Goal: Task Accomplishment & Management: Complete application form

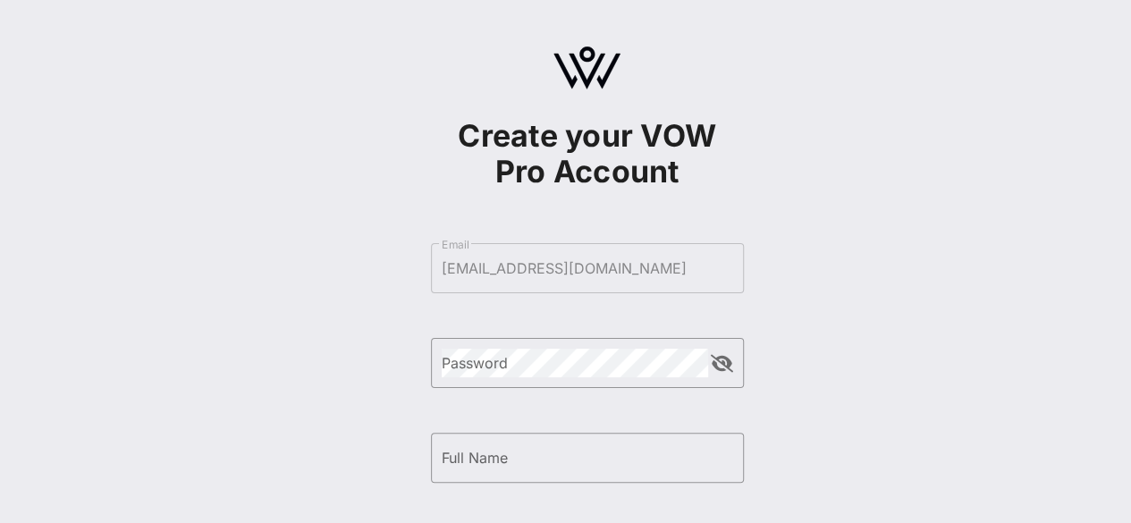
click at [522, 254] on form "​ Email [EMAIL_ADDRESS][DOMAIN_NAME] ​ Password ​ Full Name ​ Phone Number By s…" at bounding box center [587, 505] width 313 height 560
click at [531, 280] on form "​ Email [EMAIL_ADDRESS][DOMAIN_NAME] ​ Password ​ Full Name ​ Phone Number By s…" at bounding box center [587, 505] width 313 height 560
click at [515, 265] on form "​ Email [EMAIL_ADDRESS][DOMAIN_NAME] ​ Password ​ Full Name ​ Phone Number By s…" at bounding box center [587, 505] width 313 height 560
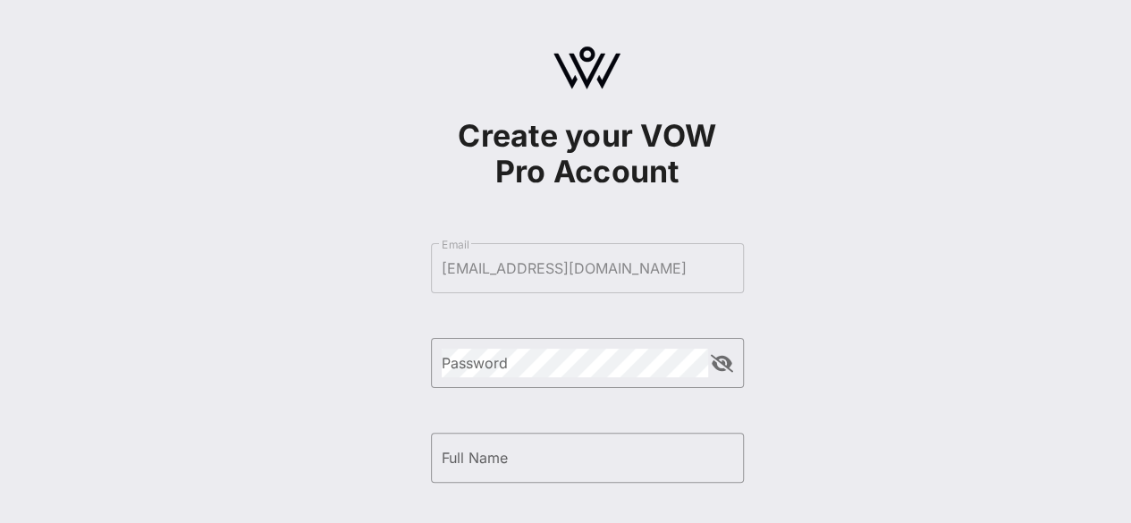
click at [515, 265] on form "​ Email [EMAIL_ADDRESS][DOMAIN_NAME] ​ Password ​ Full Name ​ Phone Number By s…" at bounding box center [587, 505] width 313 height 560
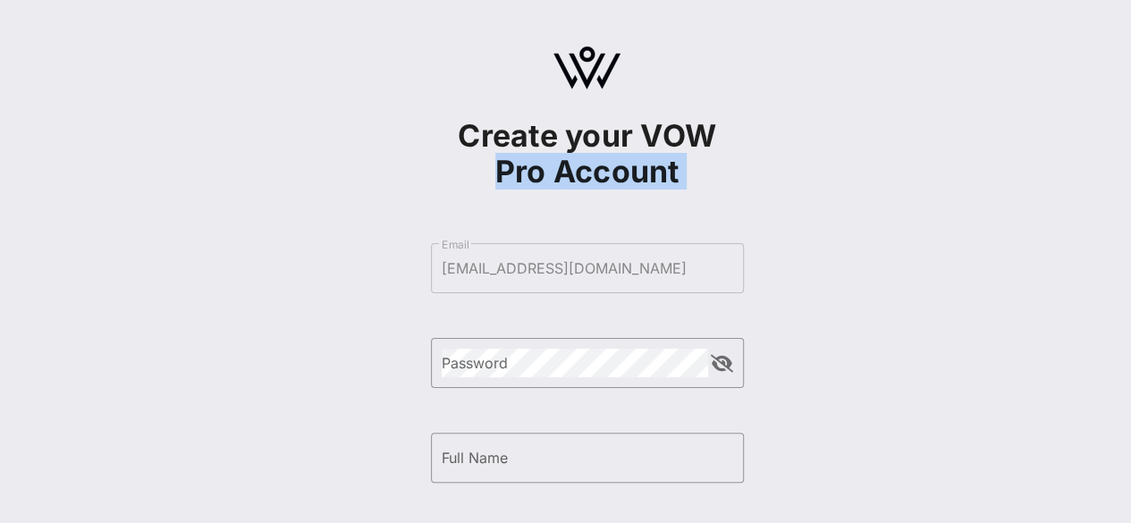
drag, startPoint x: 1127, startPoint y: 112, endPoint x: 1136, endPoint y: 215, distance: 104.1
click at [1130, 215] on html "Create your VOW Pro Account ​ Email [EMAIL_ADDRESS][DOMAIN_NAME] ​ Password ​ F…" at bounding box center [565, 261] width 1131 height 523
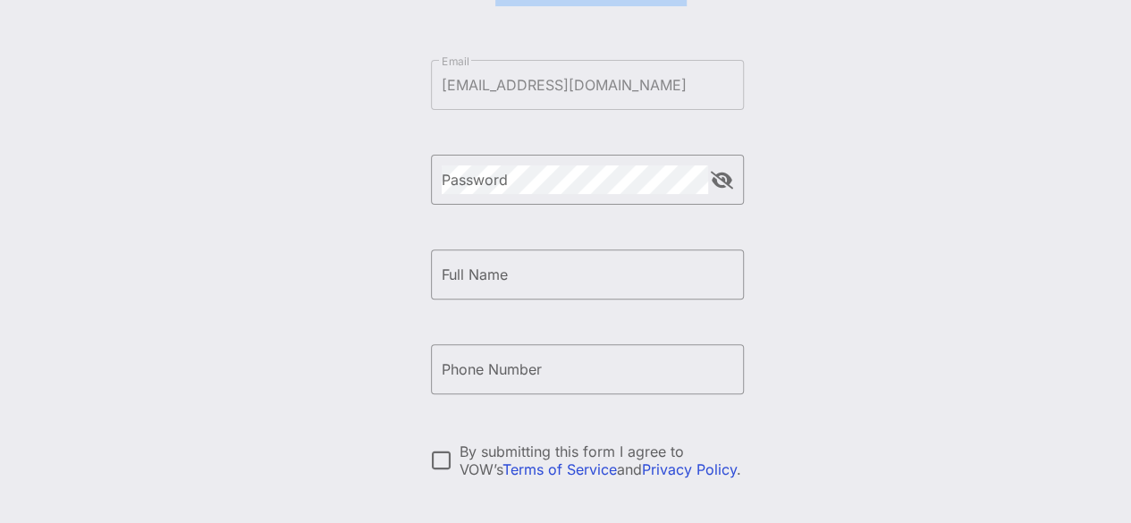
scroll to position [179, 0]
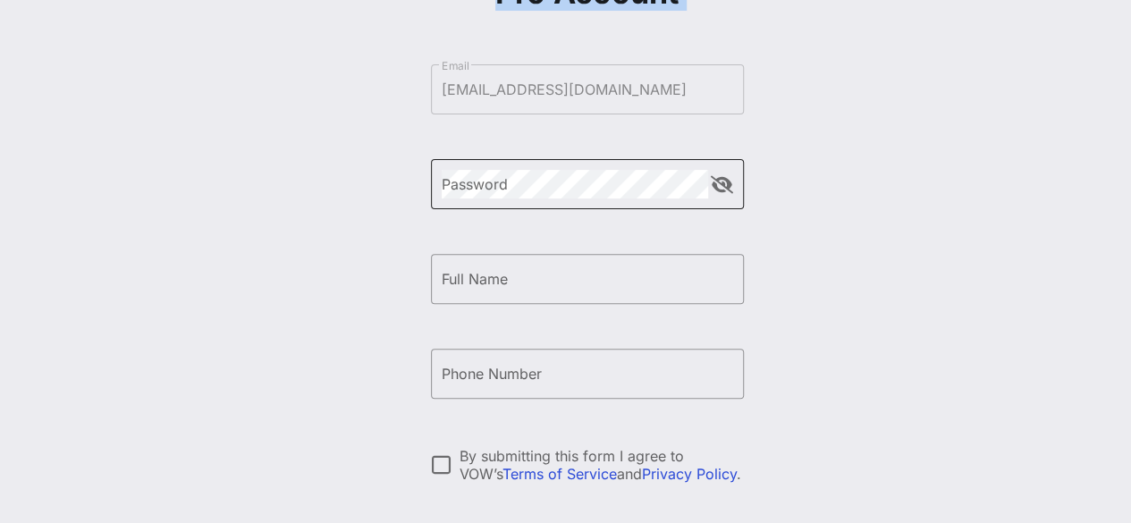
click at [552, 202] on div "Password" at bounding box center [575, 184] width 266 height 50
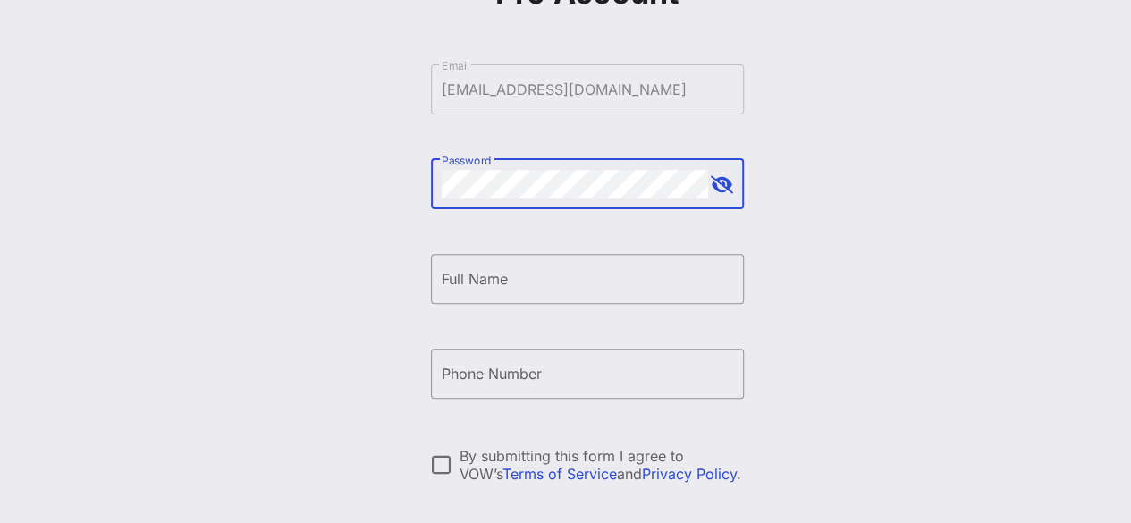
click at [711, 191] on button "append icon" at bounding box center [722, 185] width 22 height 18
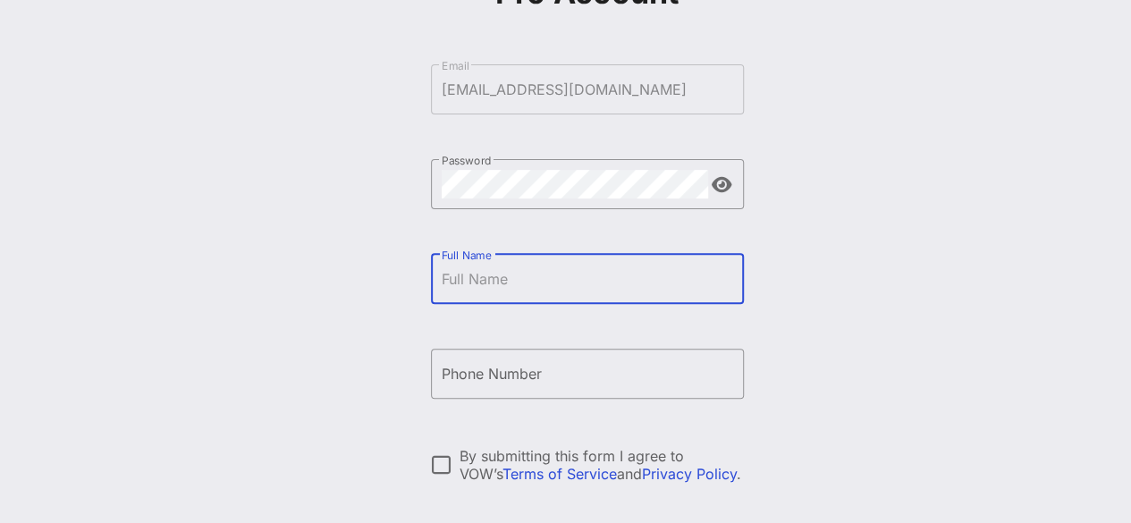
click at [570, 289] on input "Full Name" at bounding box center [587, 279] width 291 height 29
type input "[PERSON_NAME]"
click at [634, 380] on input "Phone Number" at bounding box center [587, 373] width 291 height 29
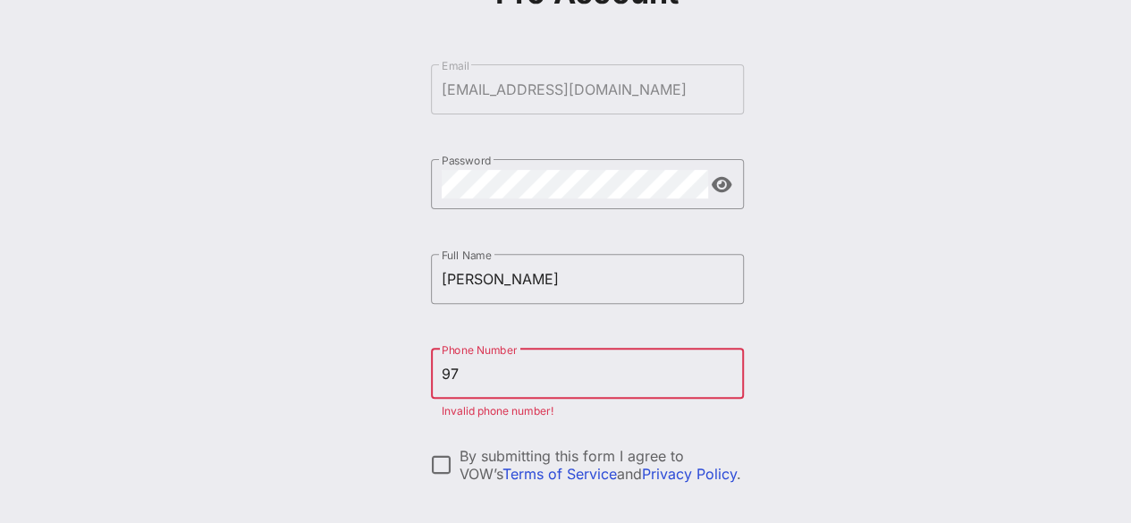
type input "9"
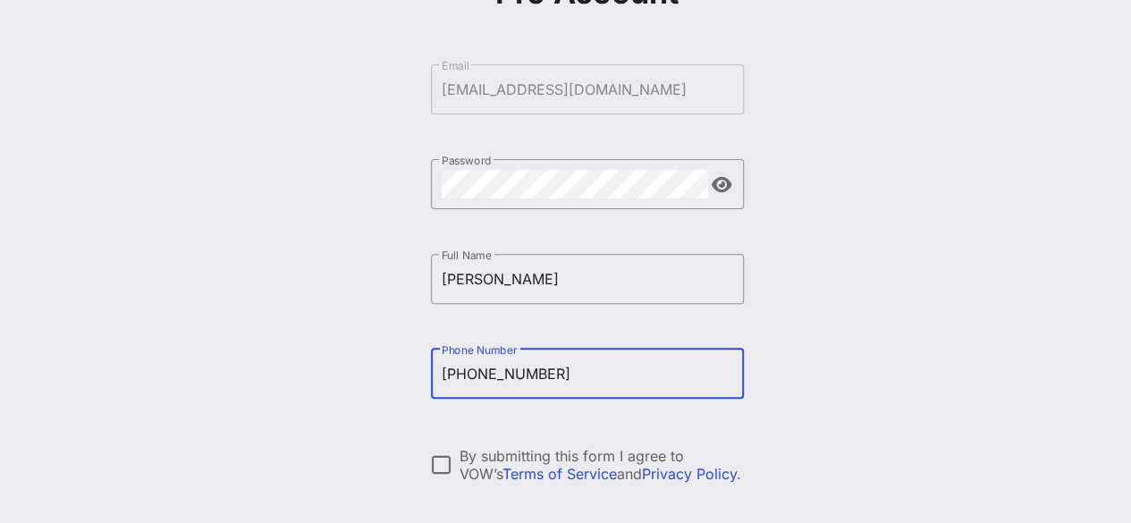
type input "[PHONE_NUMBER]"
click at [442, 451] on div at bounding box center [441, 465] width 30 height 30
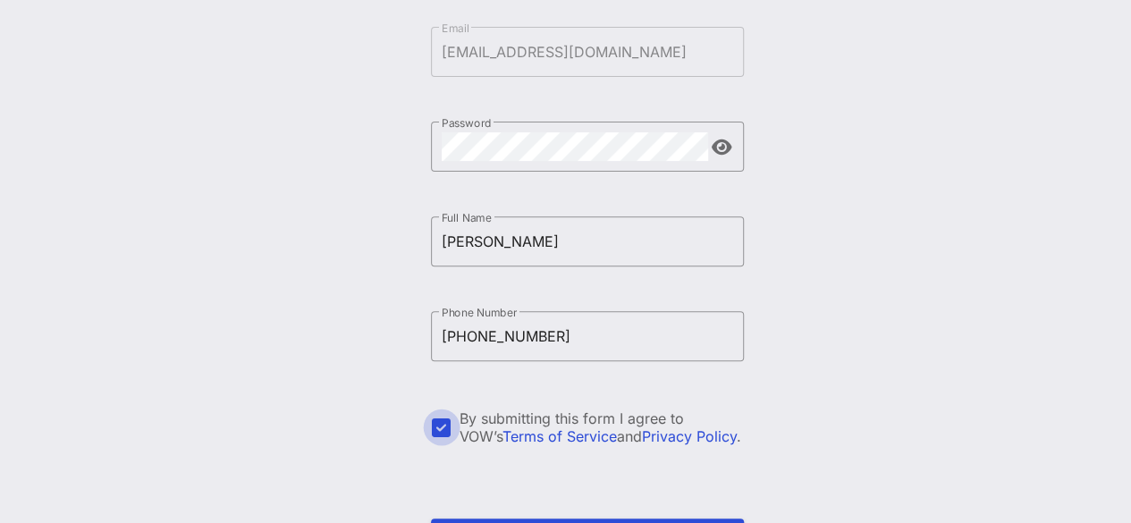
scroll to position [343, 0]
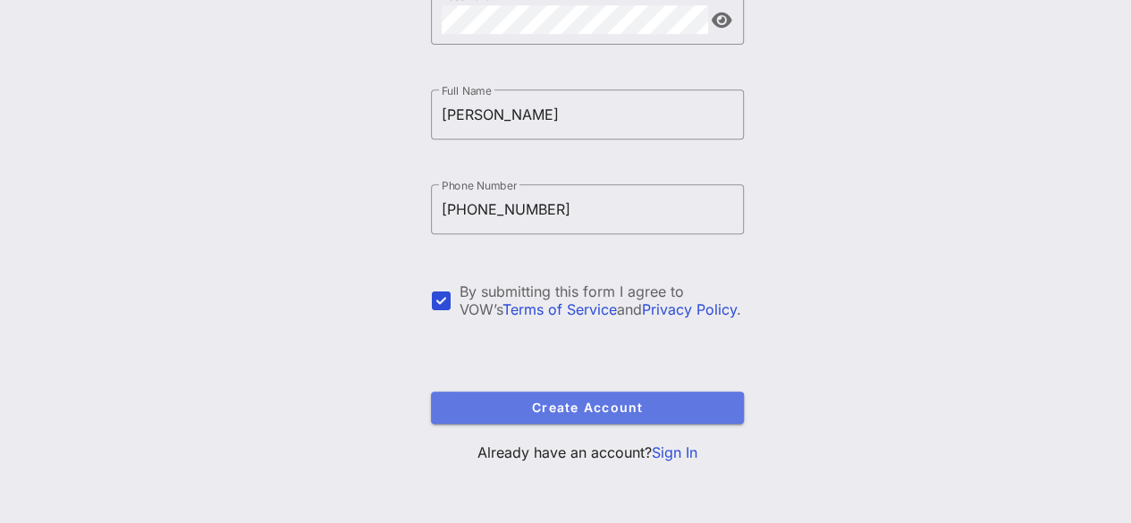
click at [640, 410] on span "Create Account" at bounding box center [587, 407] width 284 height 15
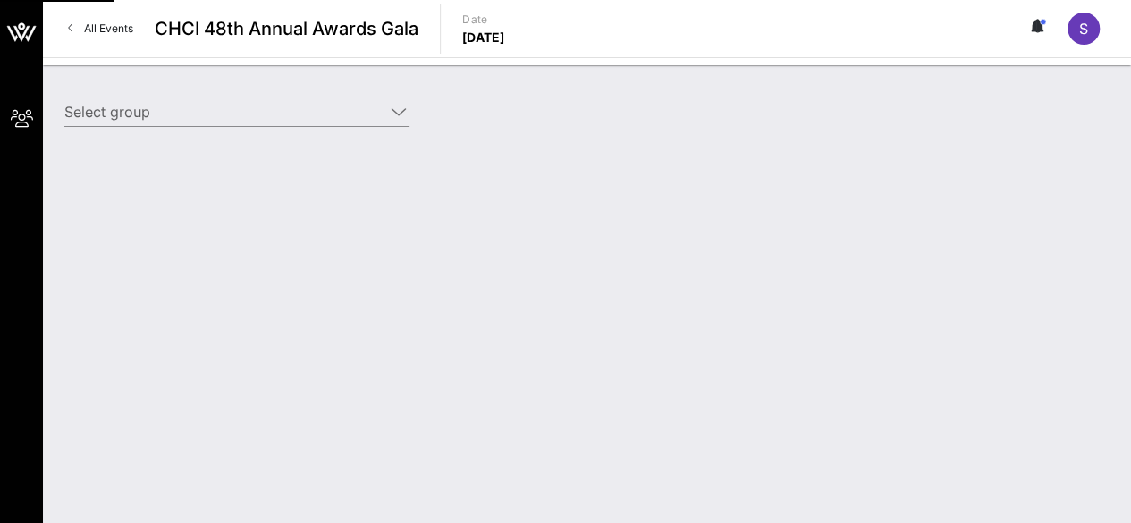
type input "Communities First (Communities First) [[PERSON_NAME], [EMAIL_ADDRESS][DOMAIN_NA…"
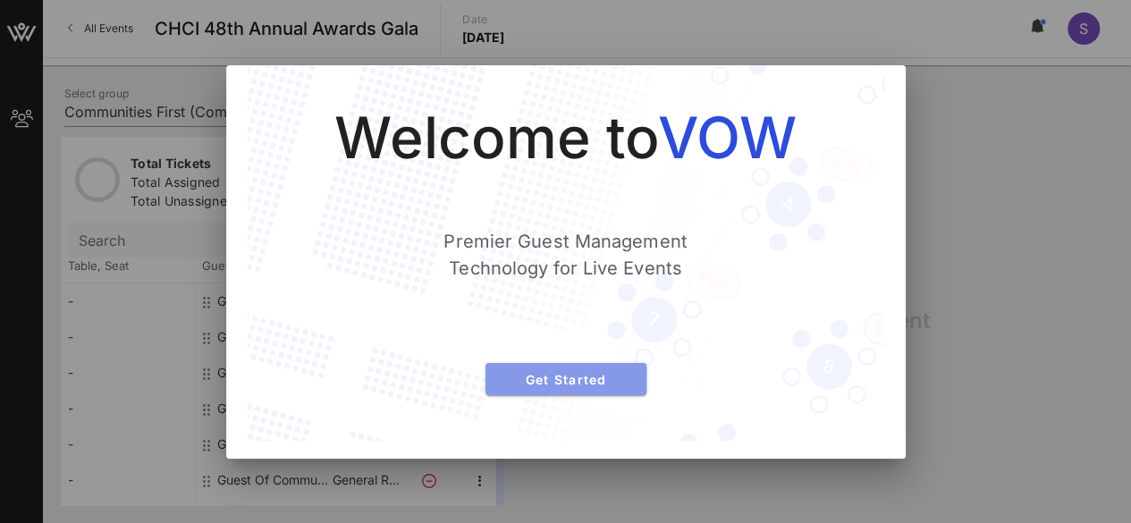
click at [587, 380] on span "Get Started" at bounding box center [566, 379] width 132 height 15
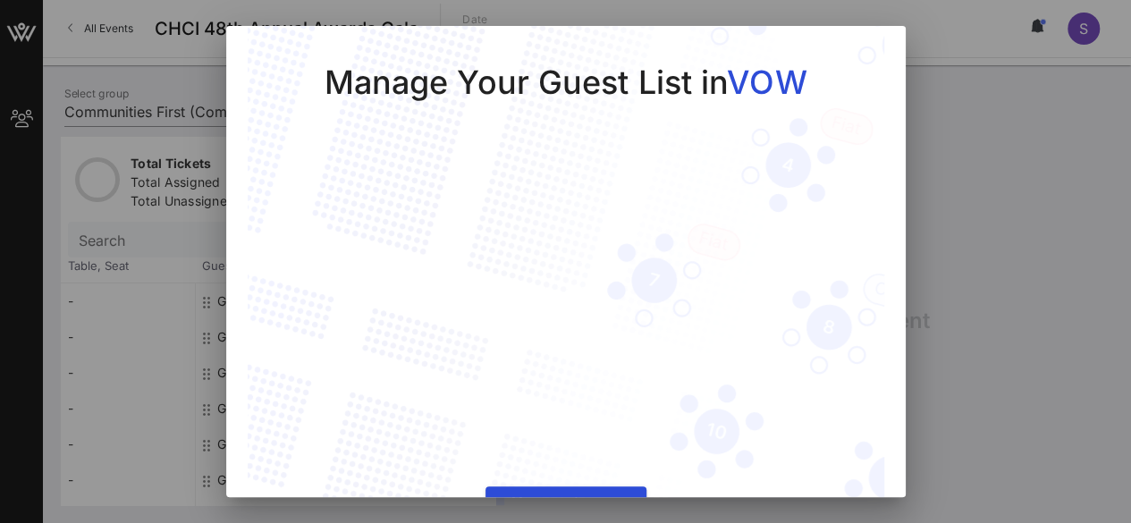
scroll to position [48, 0]
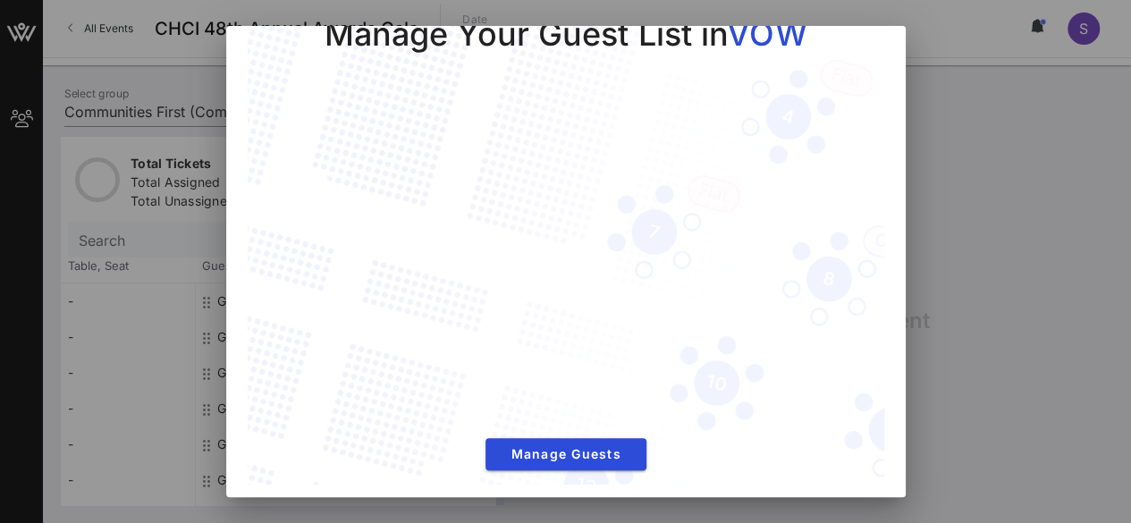
click at [975, 333] on div at bounding box center [565, 261] width 1131 height 523
click at [930, 21] on div at bounding box center [565, 261] width 1131 height 523
click at [539, 446] on span "Manage Guests" at bounding box center [566, 453] width 132 height 15
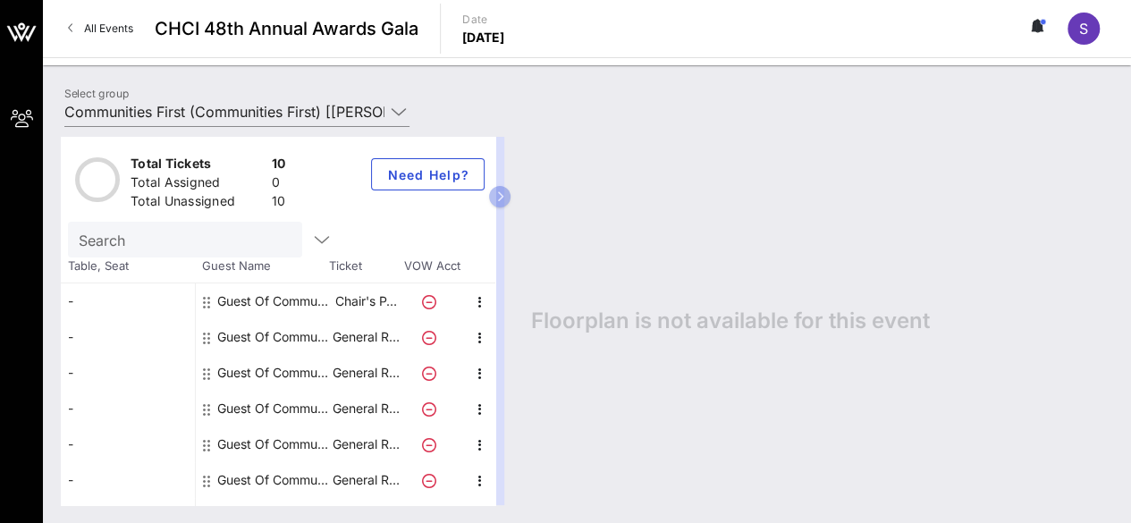
click at [275, 304] on div "Guest Of Communities First" at bounding box center [273, 301] width 113 height 36
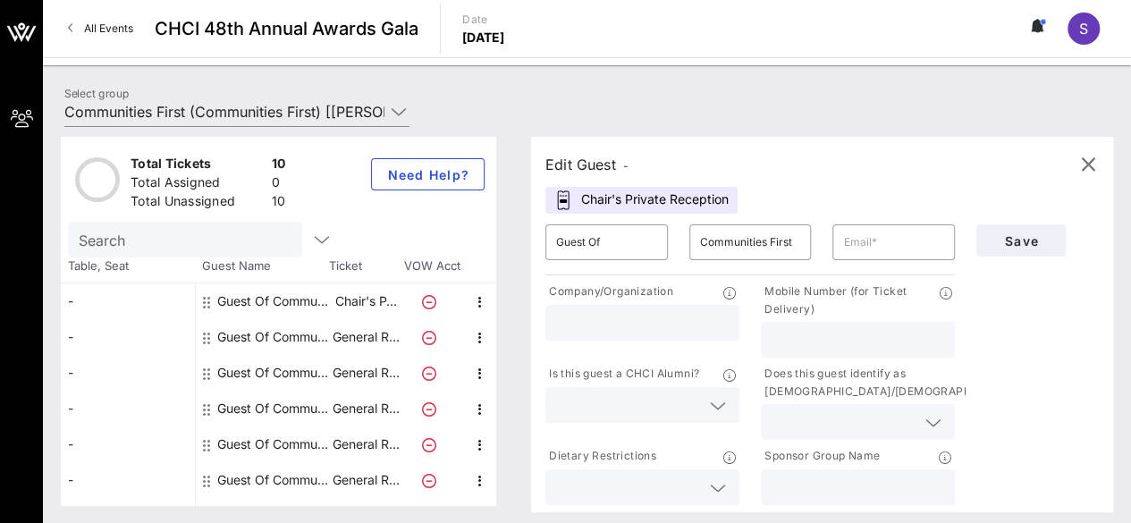
click at [697, 327] on input "text" at bounding box center [642, 322] width 173 height 23
type input "La Liga"
click at [842, 335] on input "text" at bounding box center [858, 339] width 173 height 23
type input "7873824078"
click at [663, 413] on input "text" at bounding box center [628, 404] width 144 height 23
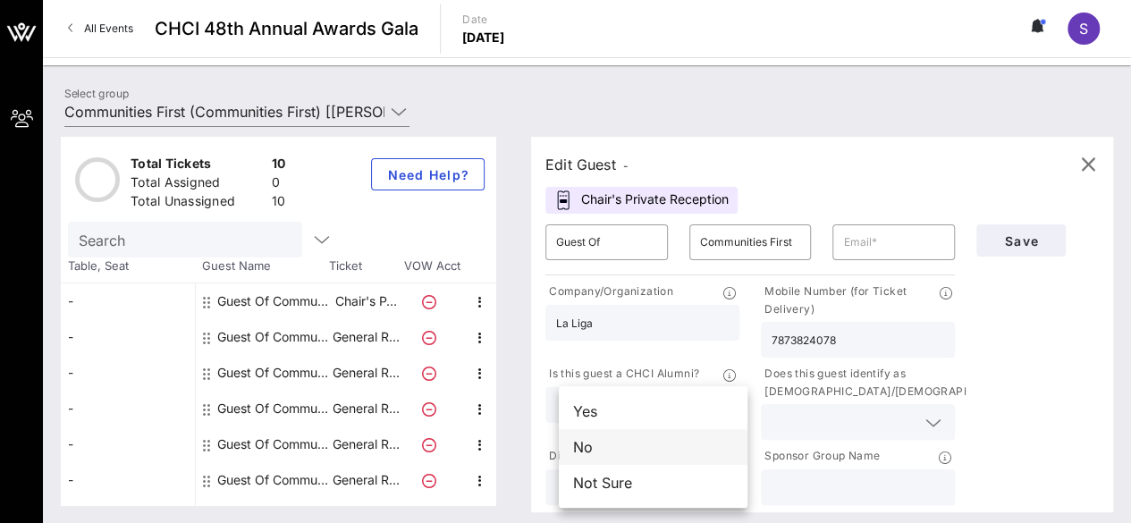
click at [650, 452] on div "No" at bounding box center [653, 447] width 189 height 36
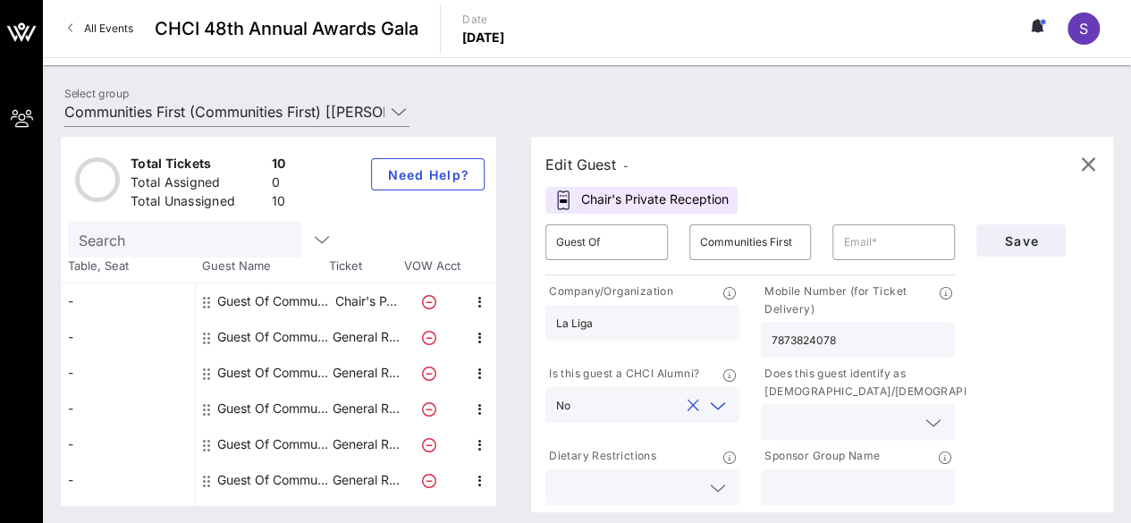
click at [840, 431] on input "text" at bounding box center [844, 421] width 144 height 23
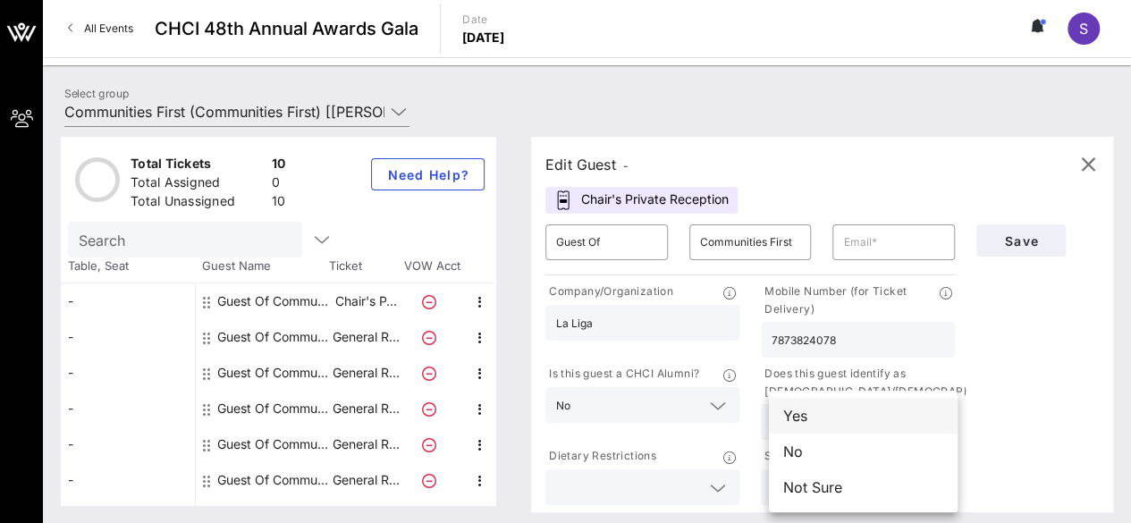
click at [864, 413] on div "Yes" at bounding box center [863, 416] width 189 height 36
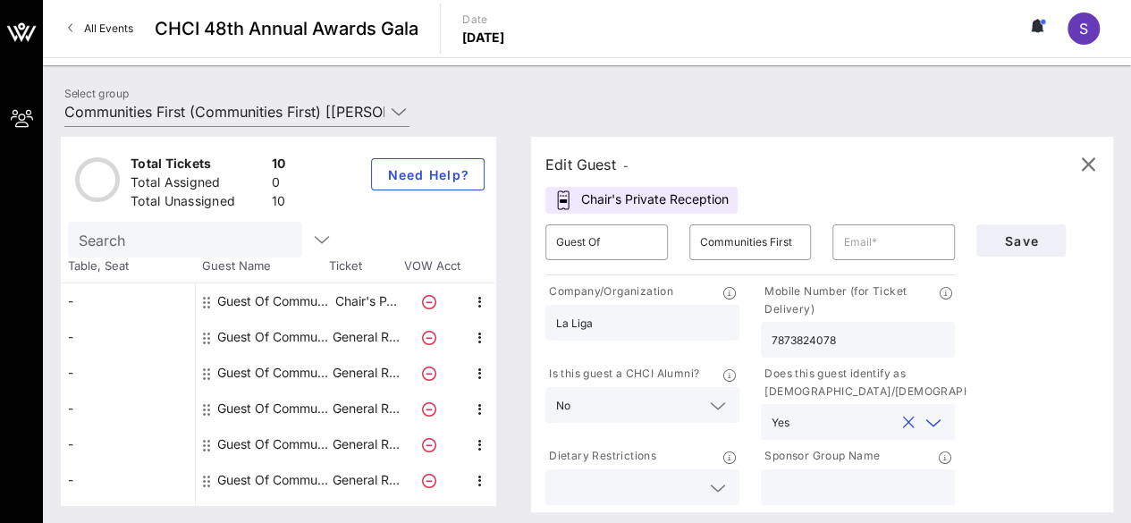
click at [700, 485] on input "text" at bounding box center [628, 487] width 144 height 23
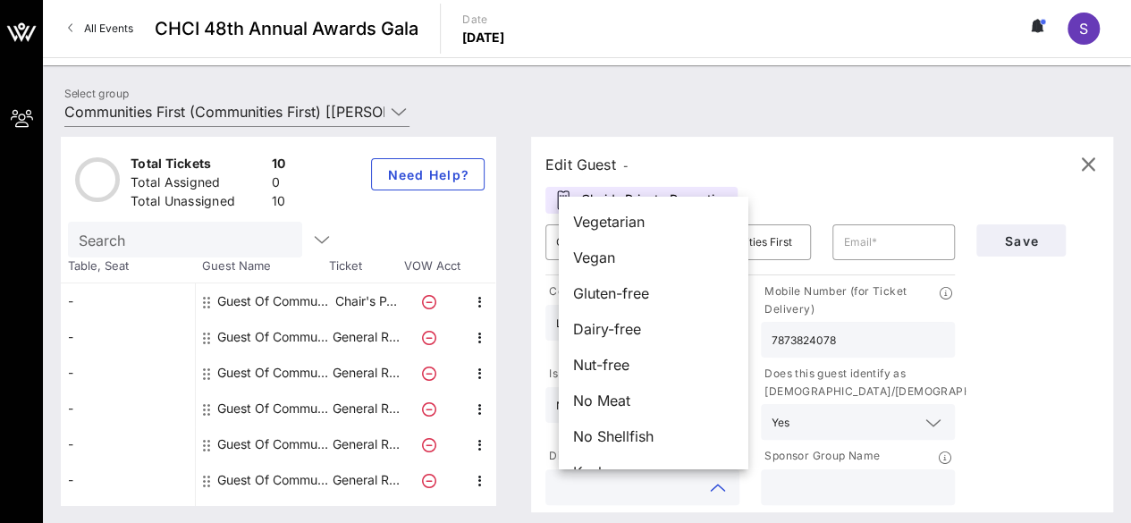
scroll to position [29, 0]
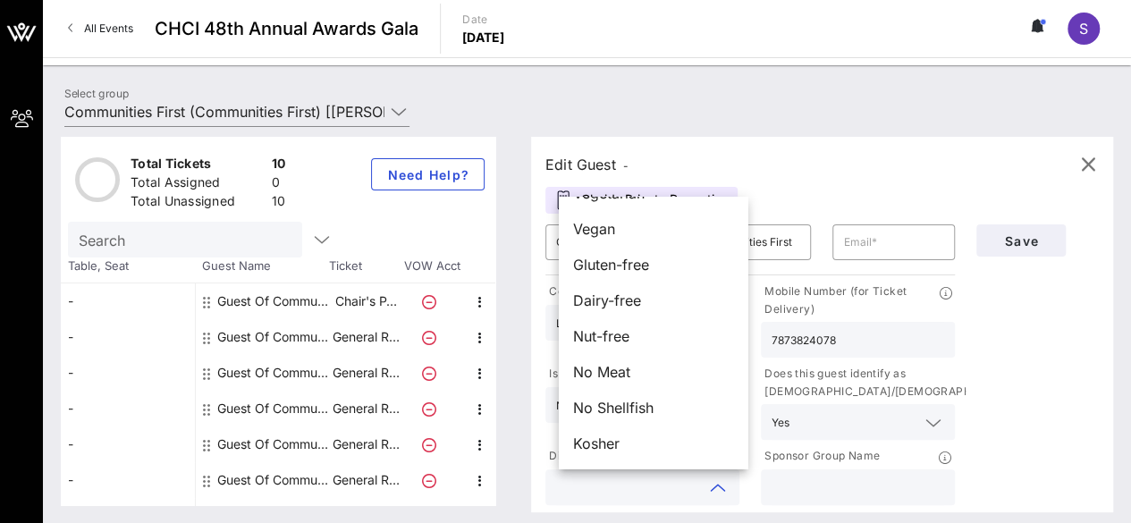
click at [1018, 353] on div "Save" at bounding box center [1038, 361] width 144 height 295
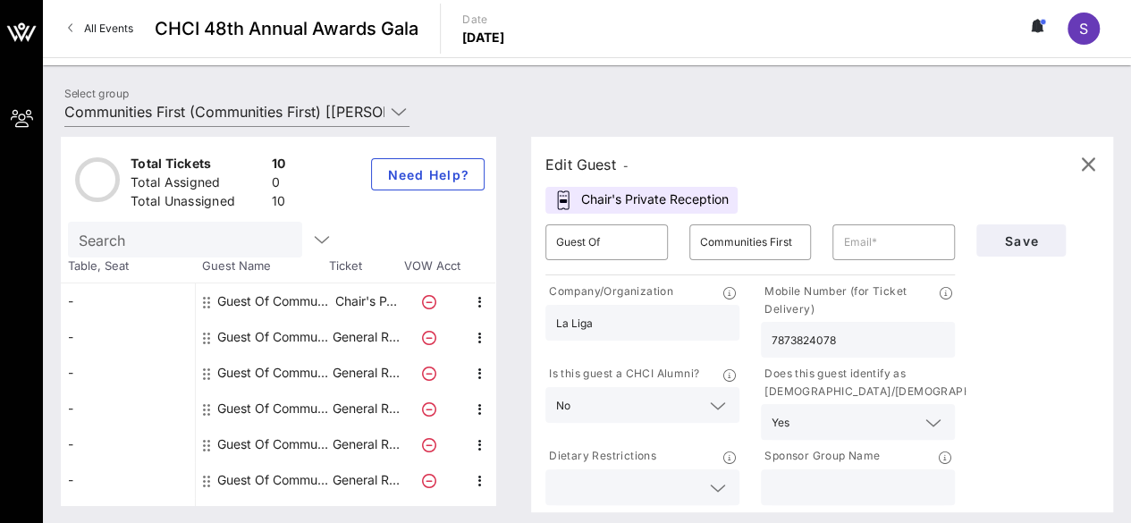
click at [836, 493] on input "text" at bounding box center [858, 487] width 173 height 23
type input "Communities First"
click at [1037, 243] on span "Save" at bounding box center [1021, 240] width 61 height 15
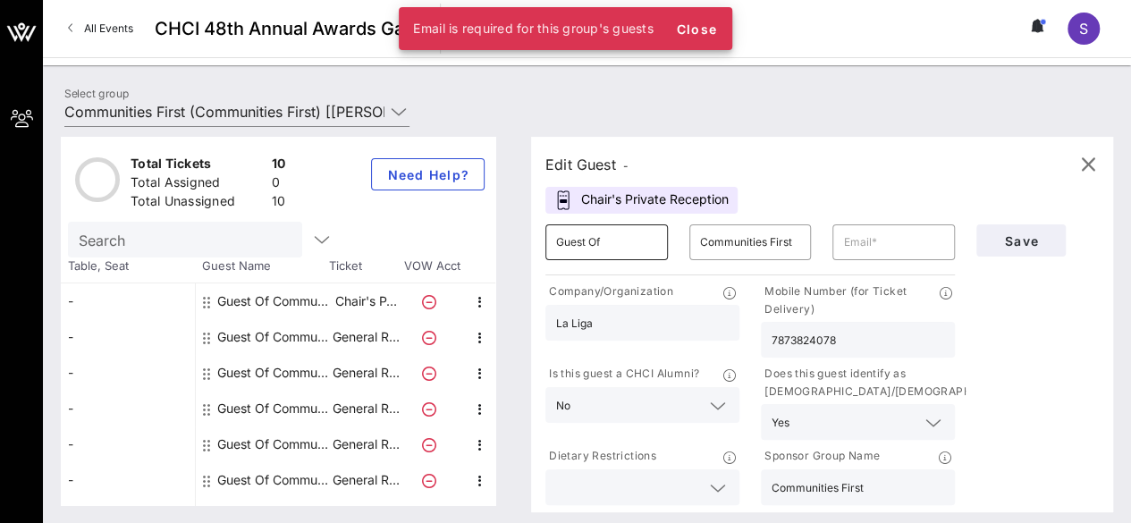
click at [619, 236] on input "Guest Of" at bounding box center [606, 242] width 101 height 29
type input "G"
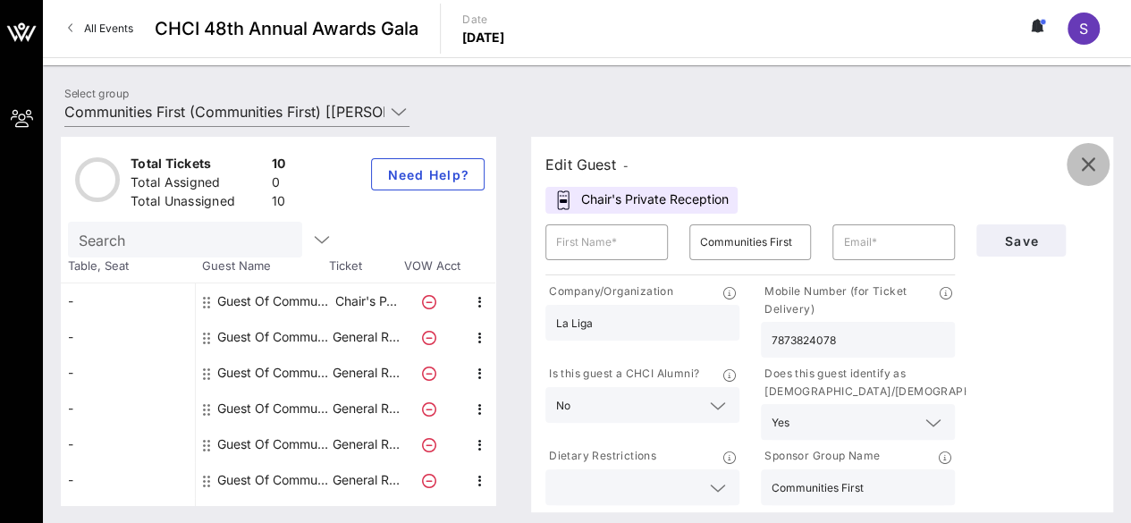
click at [1090, 164] on icon "button" at bounding box center [1087, 164] width 21 height 21
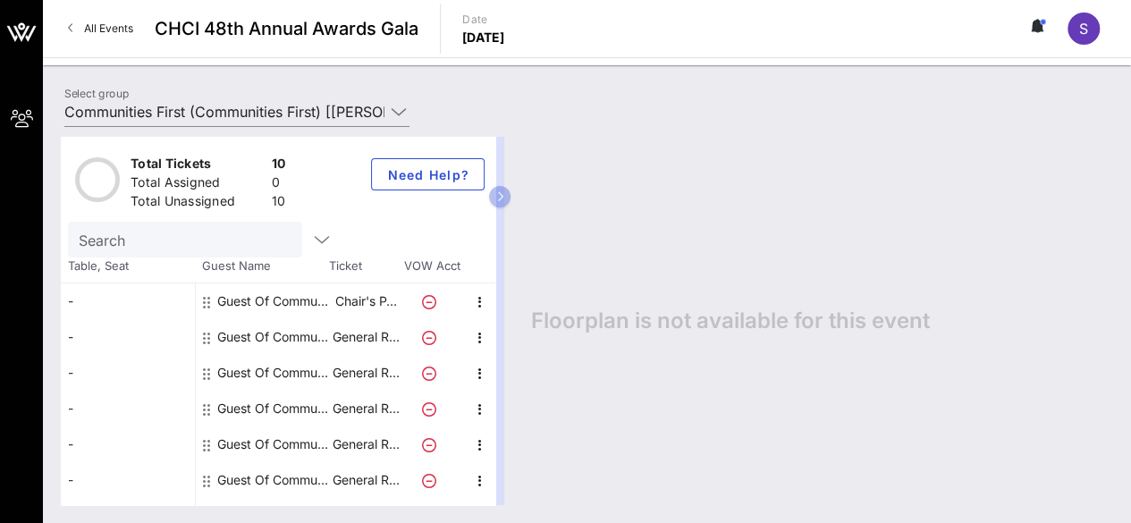
click at [276, 333] on div "Guest Of Communities First" at bounding box center [273, 337] width 113 height 36
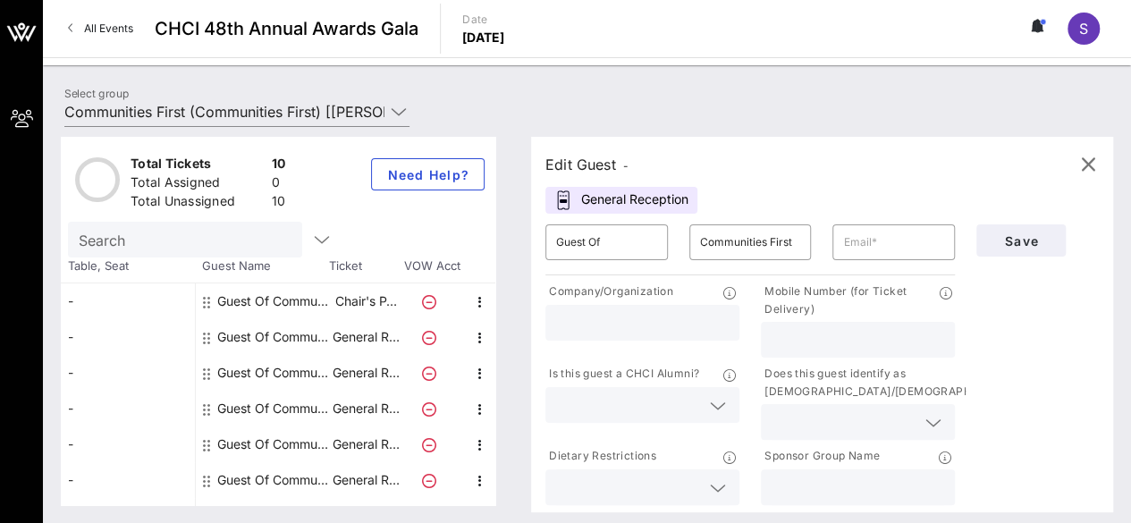
click at [641, 221] on div "​ Guest Of" at bounding box center [607, 242] width 144 height 57
click at [632, 235] on input "Guest Of" at bounding box center [606, 242] width 101 height 29
type input "[PERSON_NAME]"
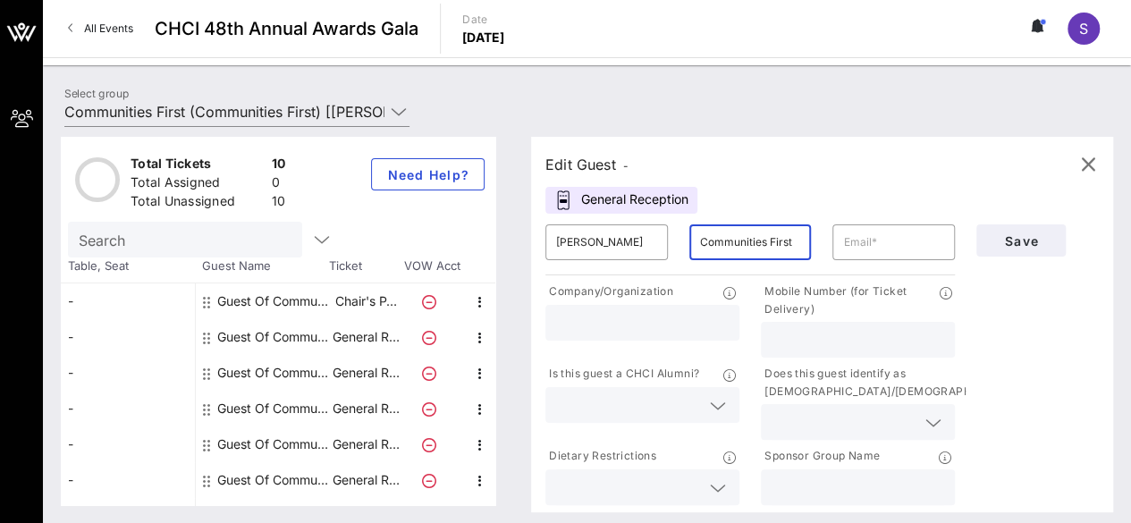
click at [772, 245] on input "Communities First" at bounding box center [750, 242] width 101 height 29
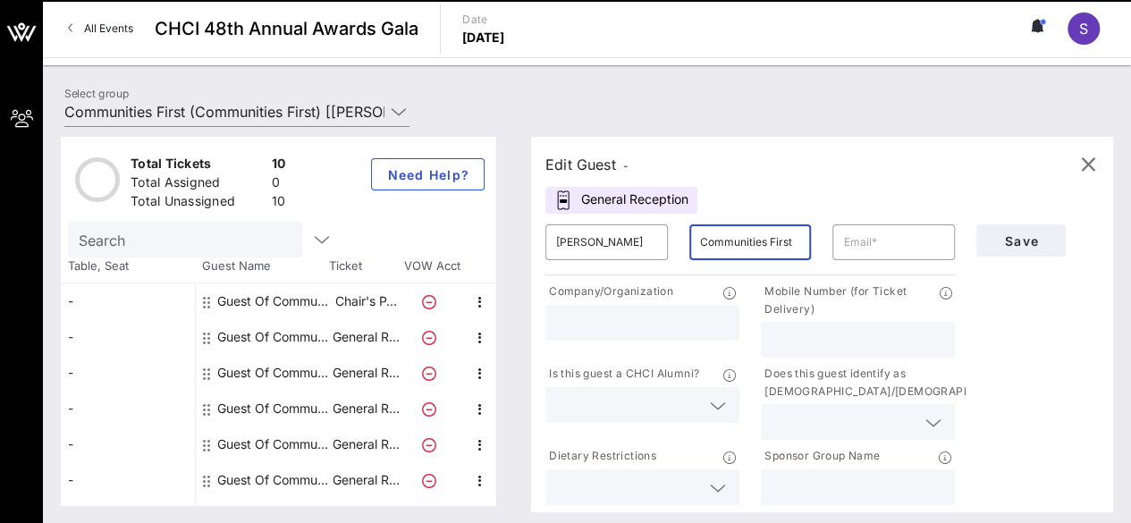
paste input "[PERSON_NAME]"
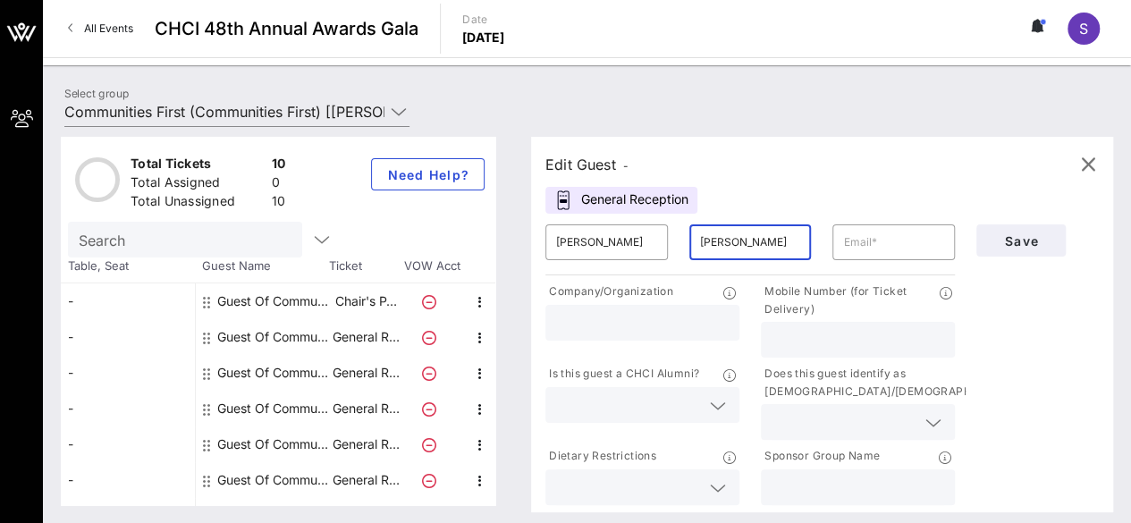
type input "[PERSON_NAME]"
click at [880, 253] on input "text" at bounding box center [893, 242] width 101 height 29
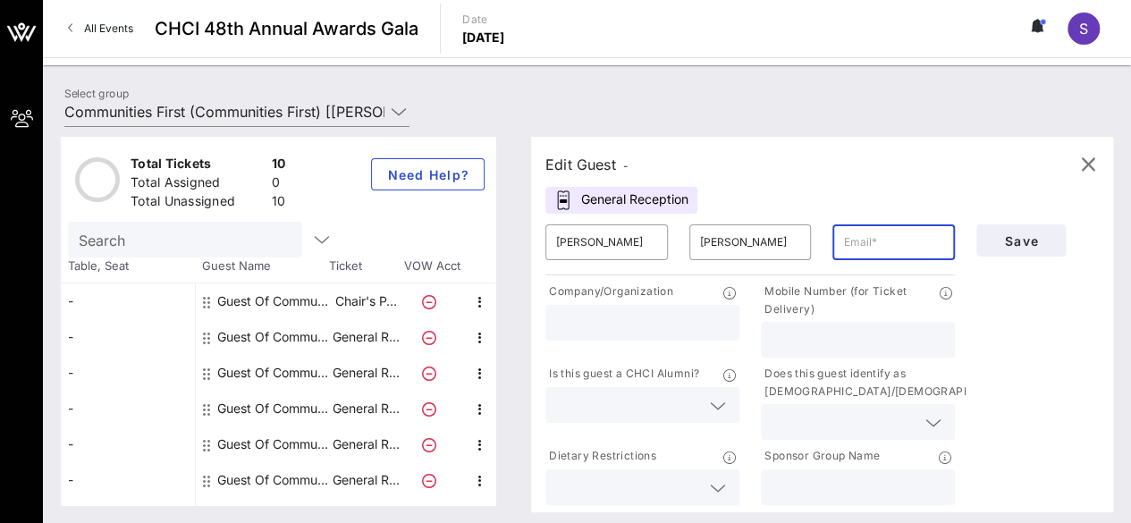
paste input "[PERSON_NAME][EMAIL_ADDRESS][DOMAIN_NAME]"
type input "[PERSON_NAME][EMAIL_ADDRESS][DOMAIN_NAME]"
click at [663, 333] on div at bounding box center [642, 323] width 173 height 36
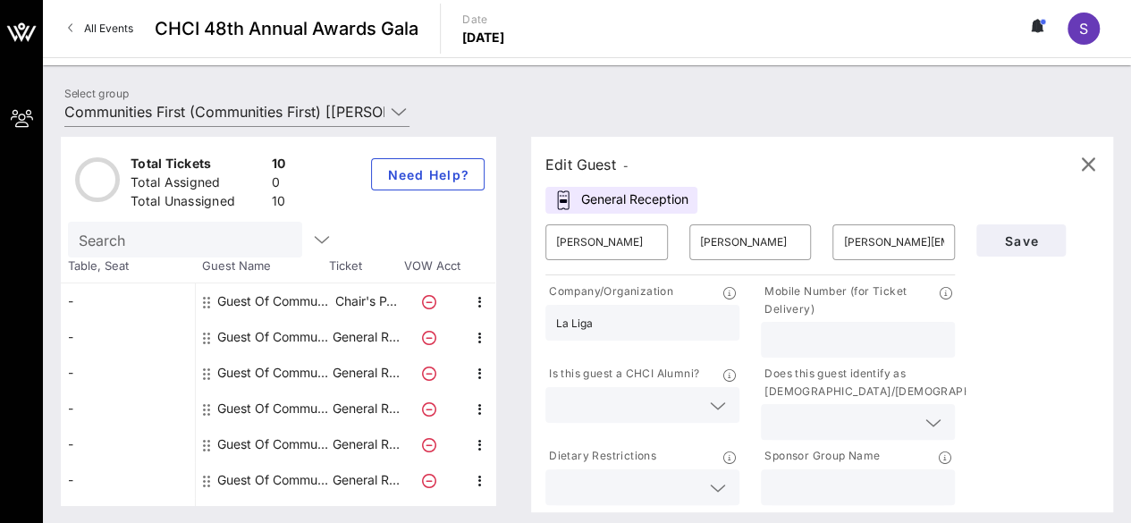
type input "La Liga"
click at [883, 346] on input "text" at bounding box center [858, 339] width 173 height 23
type input "9"
type input "7873824078"
click at [671, 415] on input "text" at bounding box center [628, 404] width 144 height 23
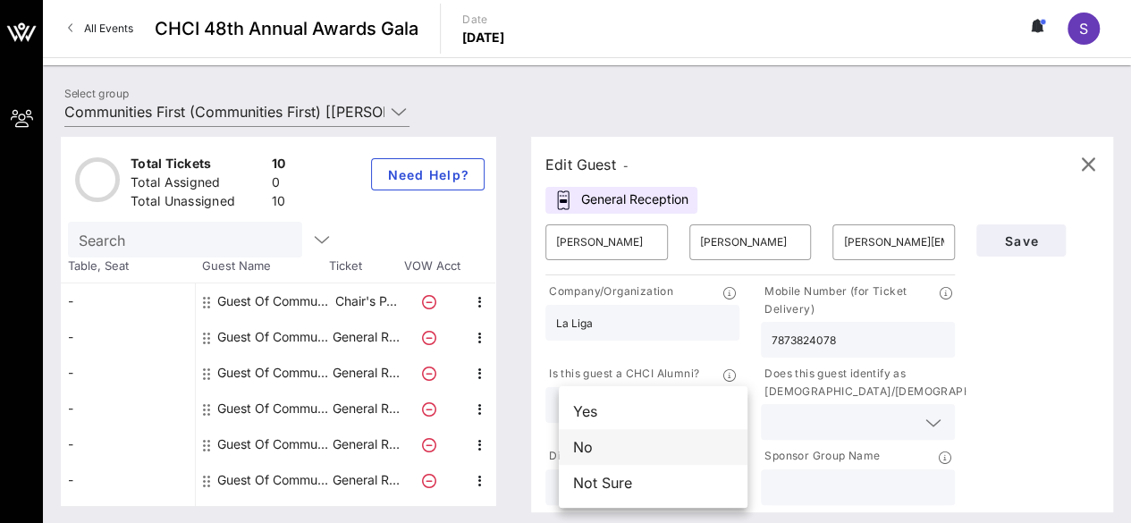
click at [650, 458] on div "No" at bounding box center [653, 447] width 189 height 36
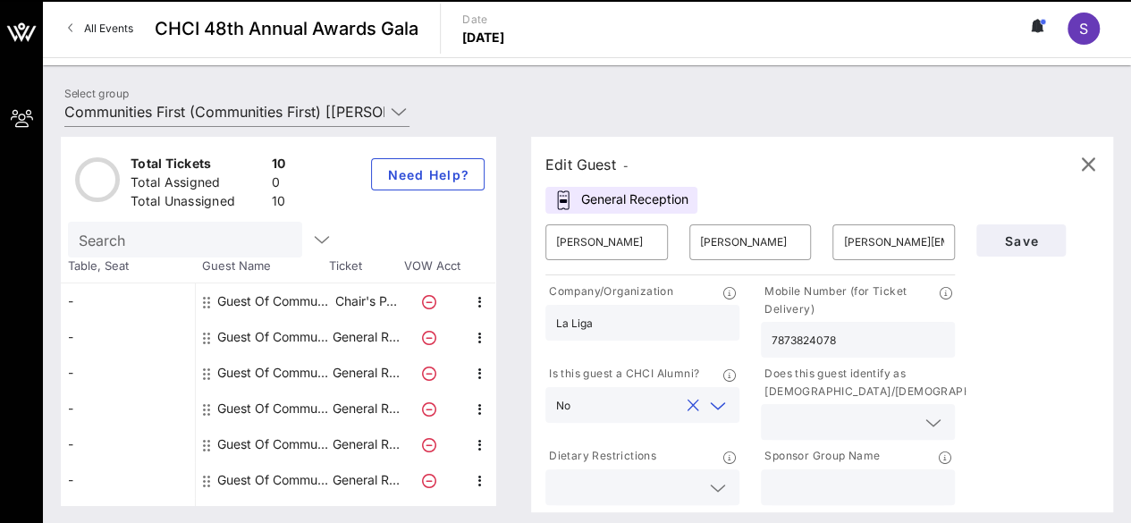
click at [869, 430] on input "text" at bounding box center [844, 421] width 144 height 23
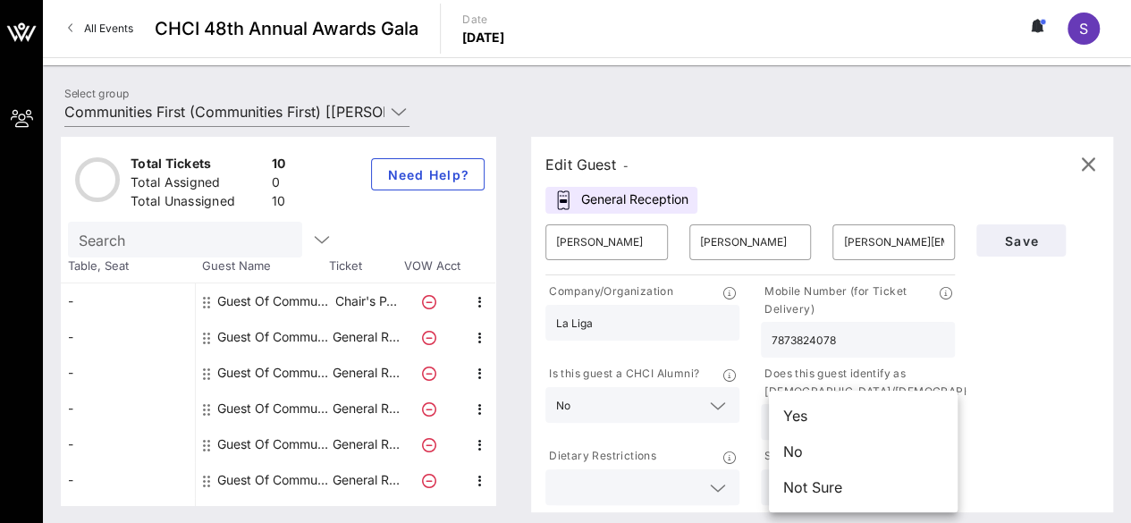
click at [855, 413] on div "Yes" at bounding box center [863, 416] width 189 height 36
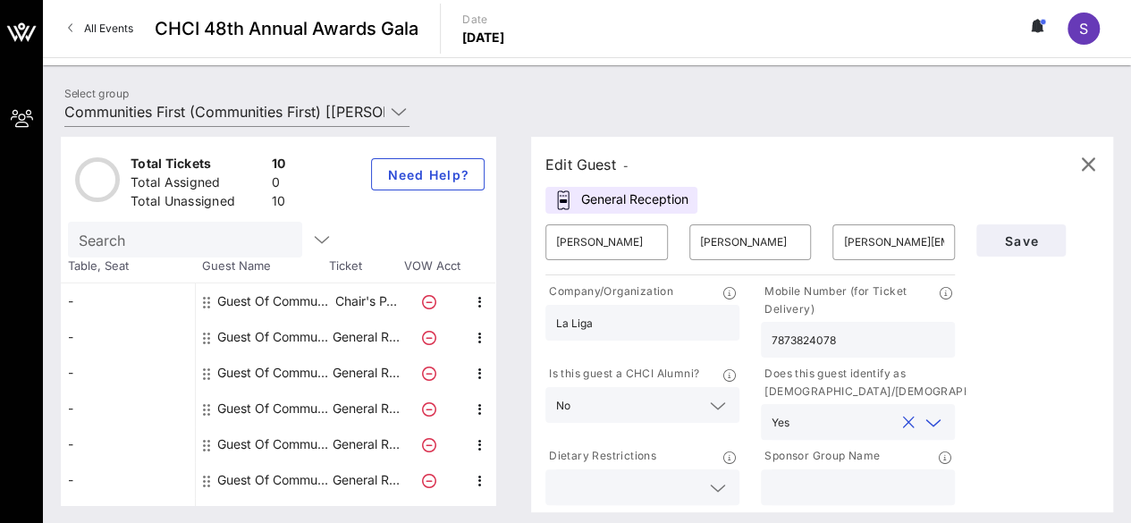
click at [687, 494] on input "text" at bounding box center [628, 487] width 144 height 23
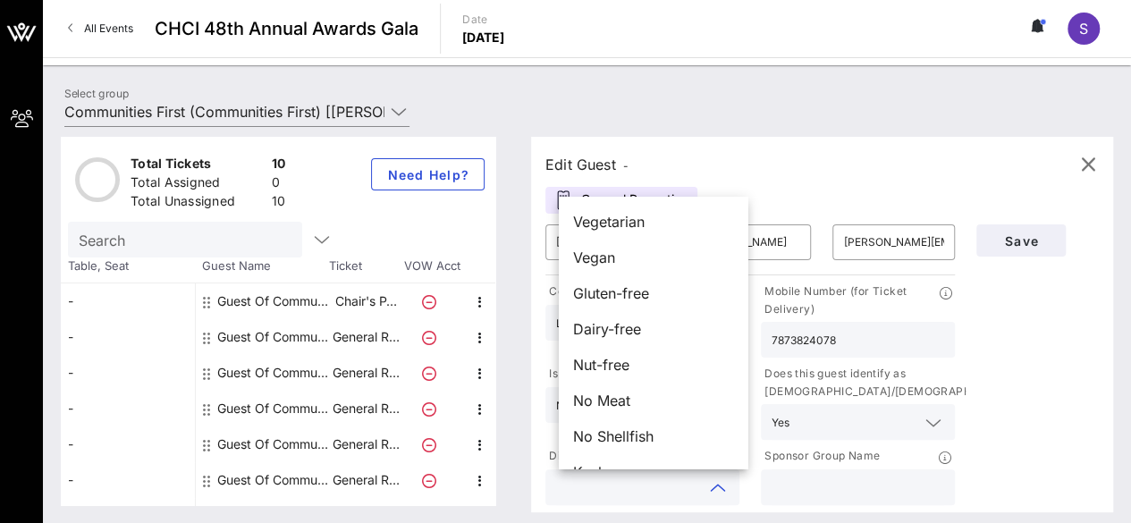
click at [872, 488] on input "text" at bounding box center [858, 487] width 173 height 23
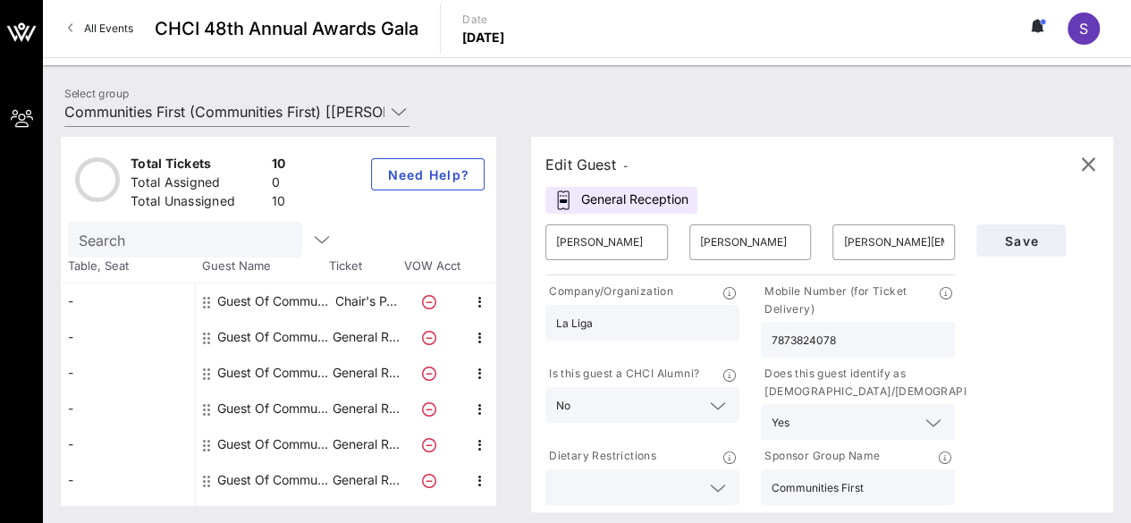
type input "Communities First"
click at [1032, 238] on span "Save" at bounding box center [1021, 240] width 61 height 15
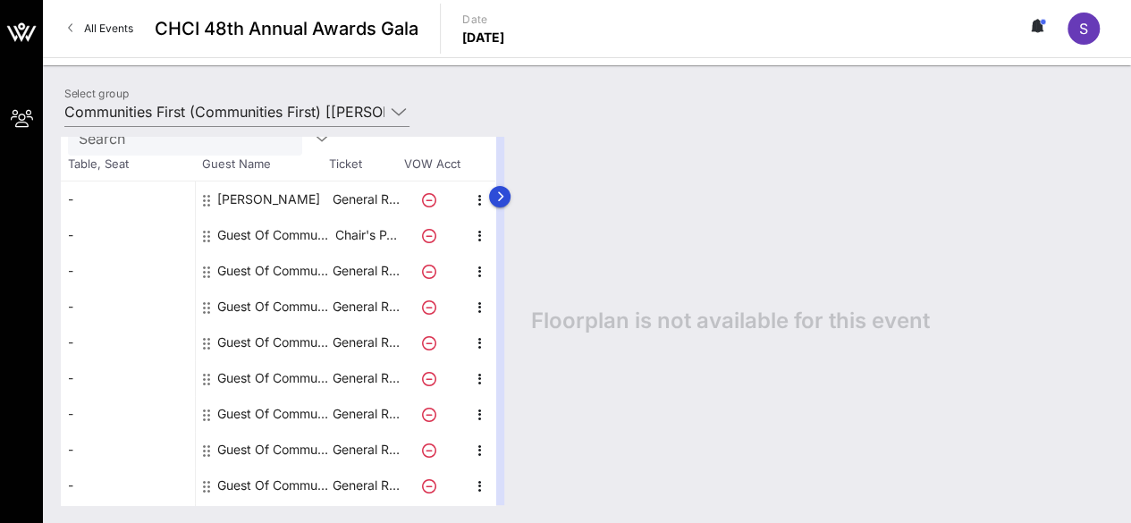
scroll to position [134, 0]
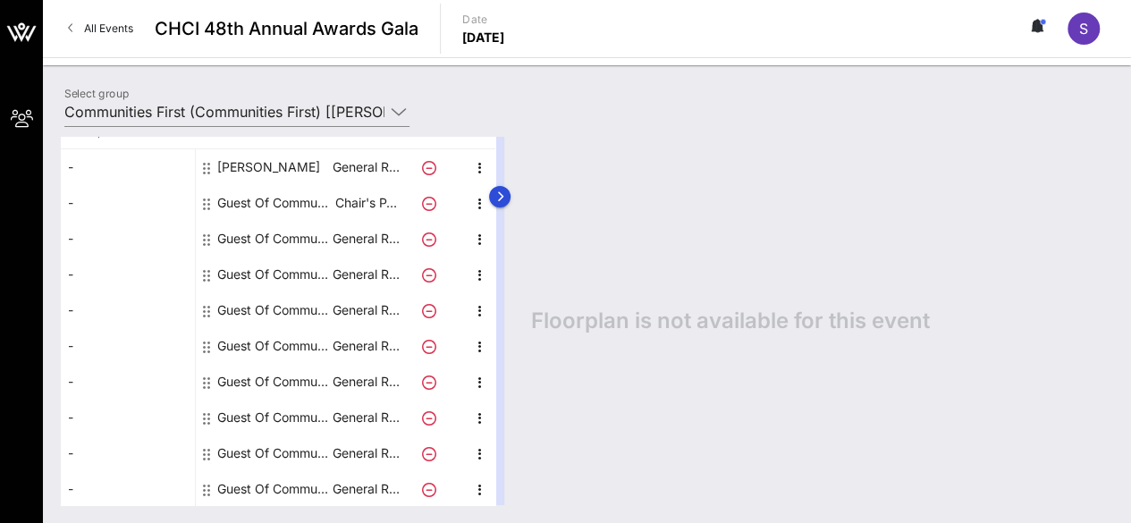
drag, startPoint x: 508, startPoint y: 317, endPoint x: 514, endPoint y: 435, distance: 118.2
click at [504, 435] on div at bounding box center [499, 321] width 9 height 368
click at [272, 198] on div "Guest Of Communities First" at bounding box center [273, 203] width 113 height 36
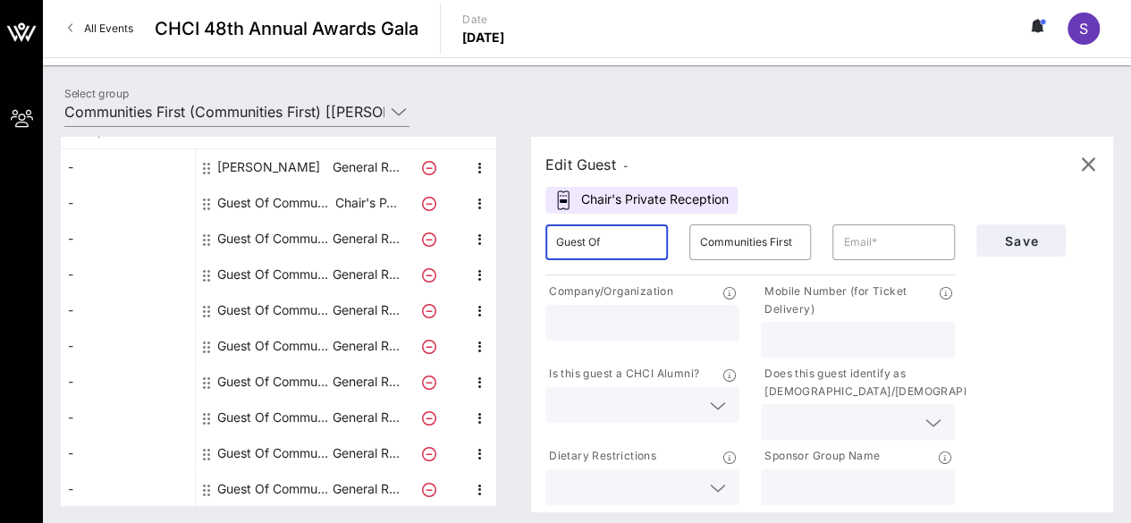
click at [605, 246] on input "Guest Of" at bounding box center [606, 242] width 101 height 29
click at [267, 163] on div "[PERSON_NAME]" at bounding box center [268, 167] width 103 height 36
type input "[PERSON_NAME]"
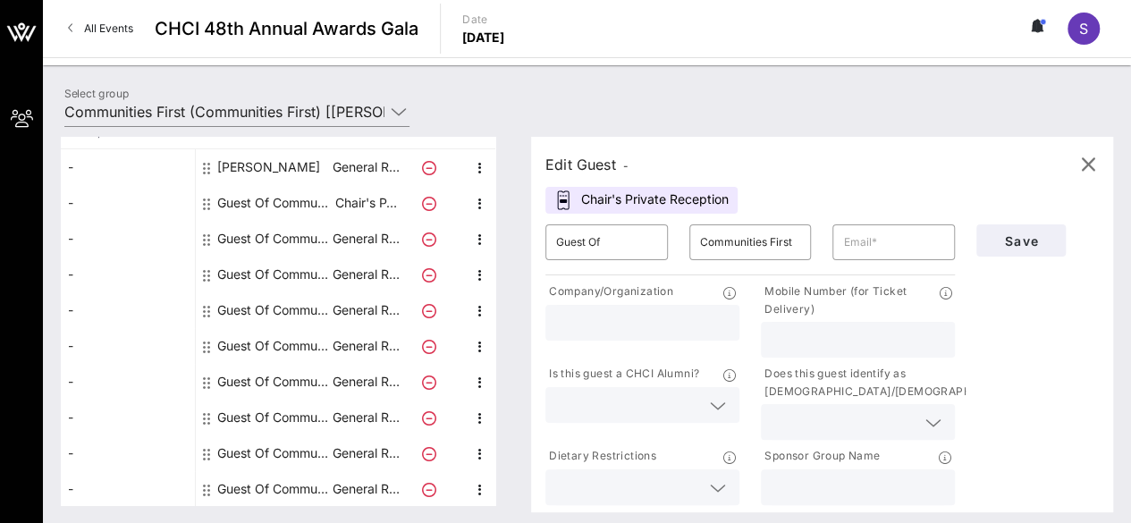
type input "[PERSON_NAME]"
type input "[PERSON_NAME][EMAIL_ADDRESS][DOMAIN_NAME]"
type input "La Liga"
type input "7873824078"
type input "Communities First"
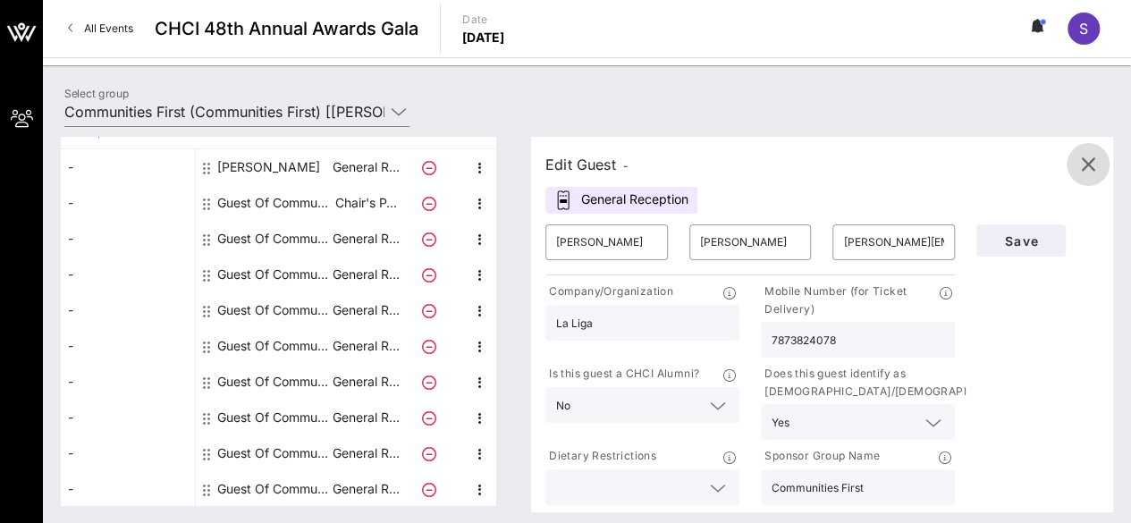
click at [1085, 165] on icon "button" at bounding box center [1087, 164] width 21 height 21
